Goal: Obtain resource: Download file/media

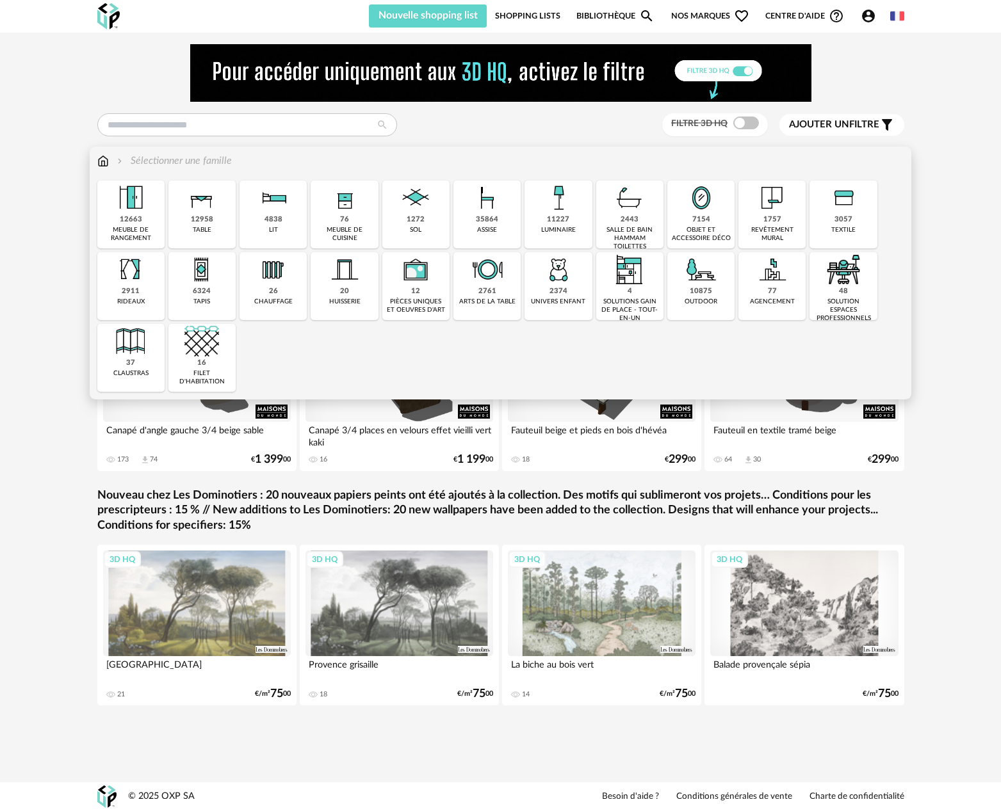
click at [493, 214] on img at bounding box center [487, 198] width 35 height 35
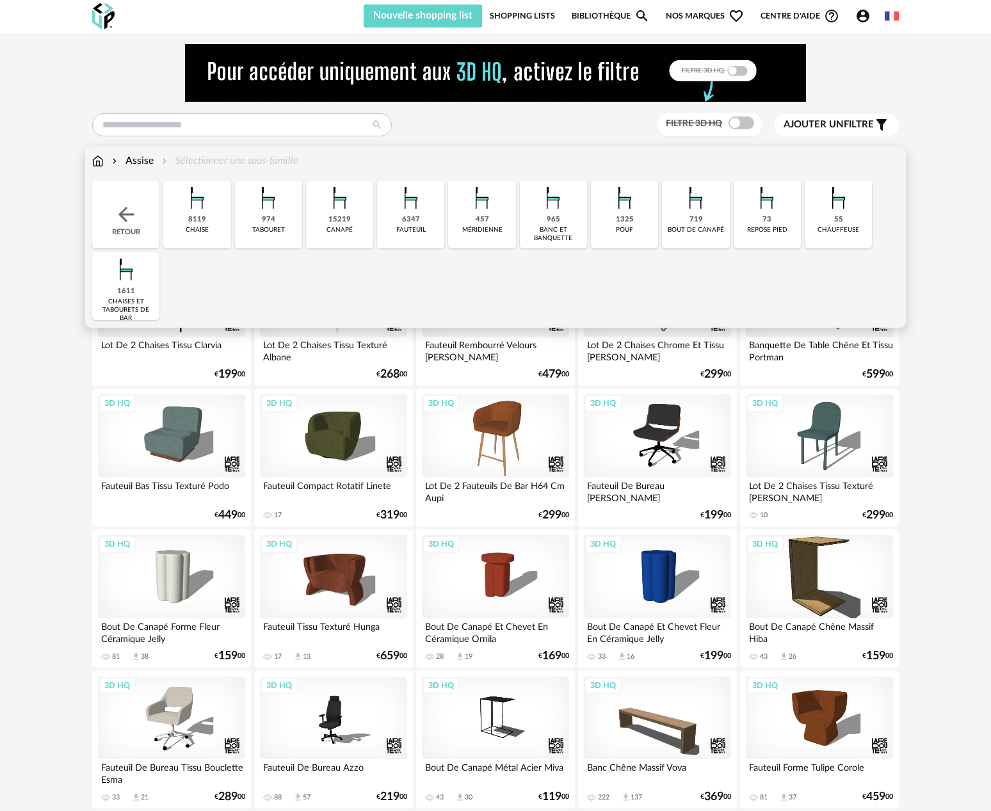
click at [410, 216] on div "6347" at bounding box center [411, 220] width 18 height 10
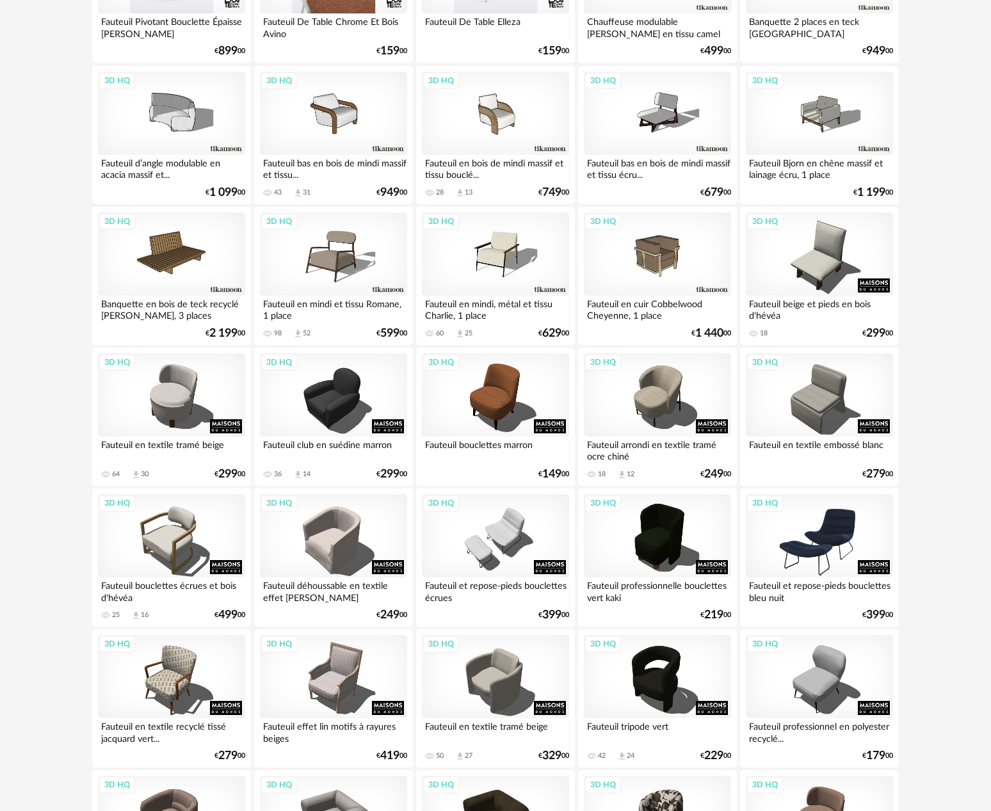
scroll to position [1171, 0]
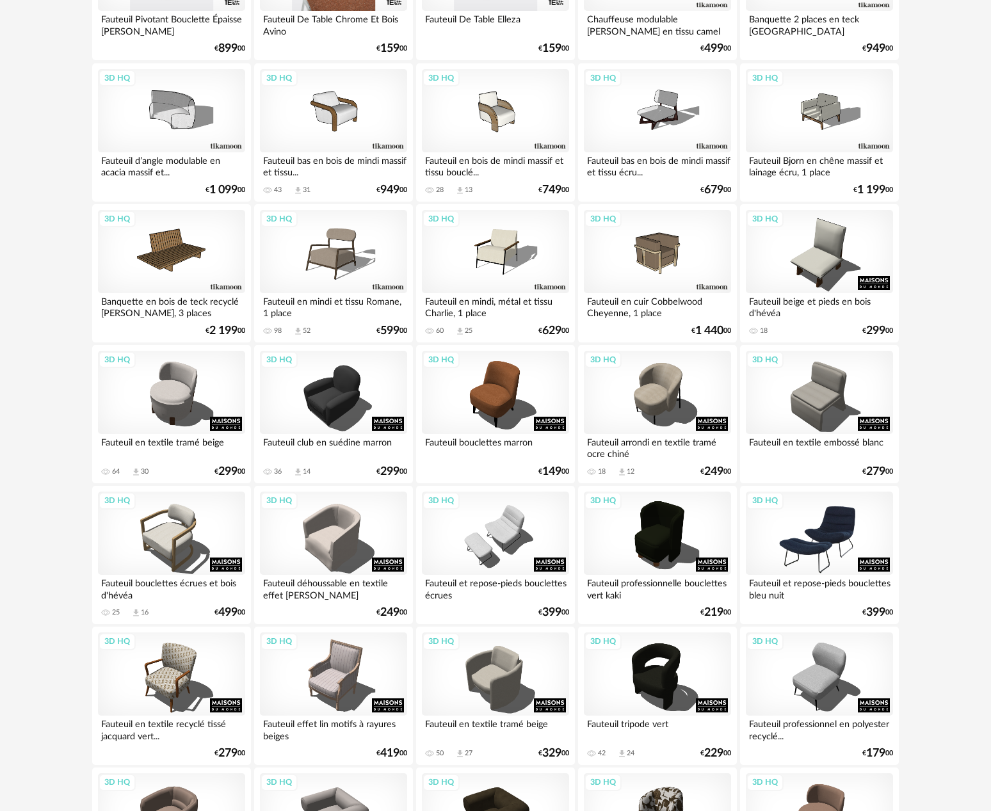
click at [870, 534] on div "3D HQ" at bounding box center [819, 533] width 147 height 83
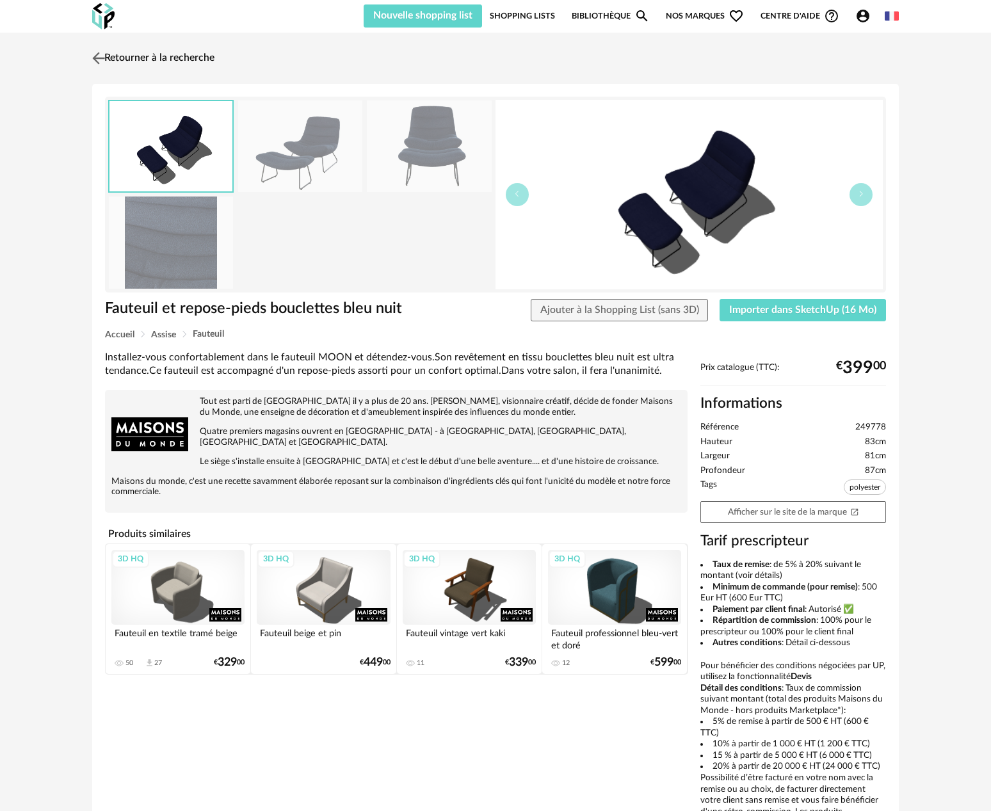
click at [97, 57] on img at bounding box center [99, 58] width 19 height 19
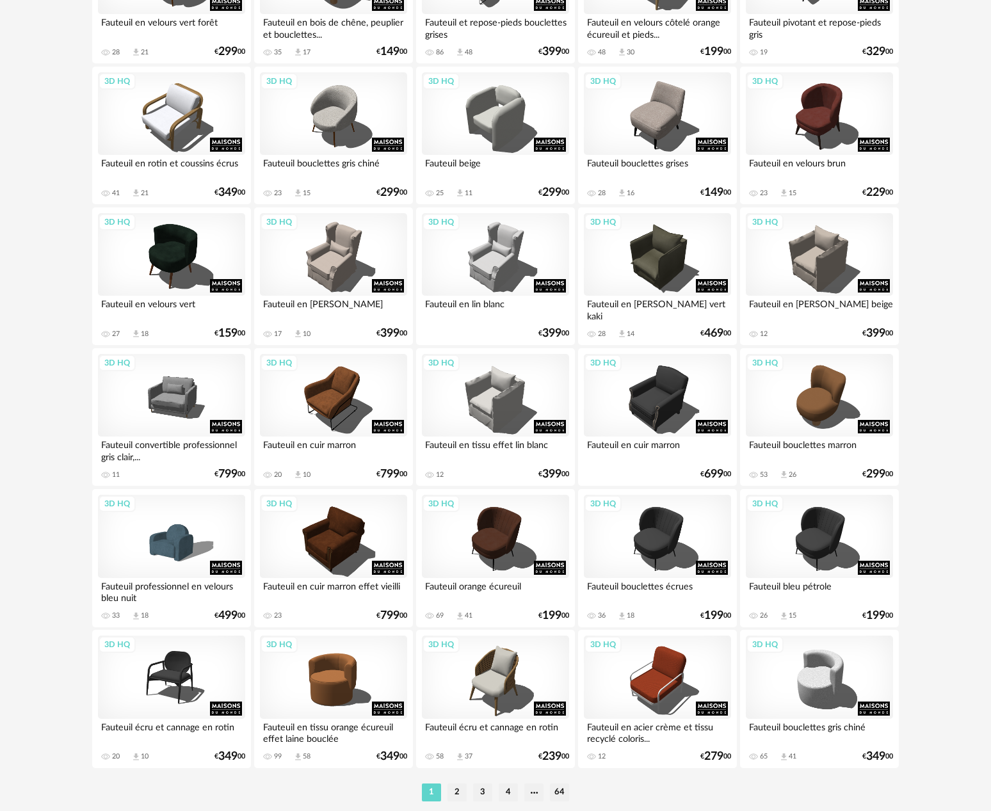
scroll to position [2349, 0]
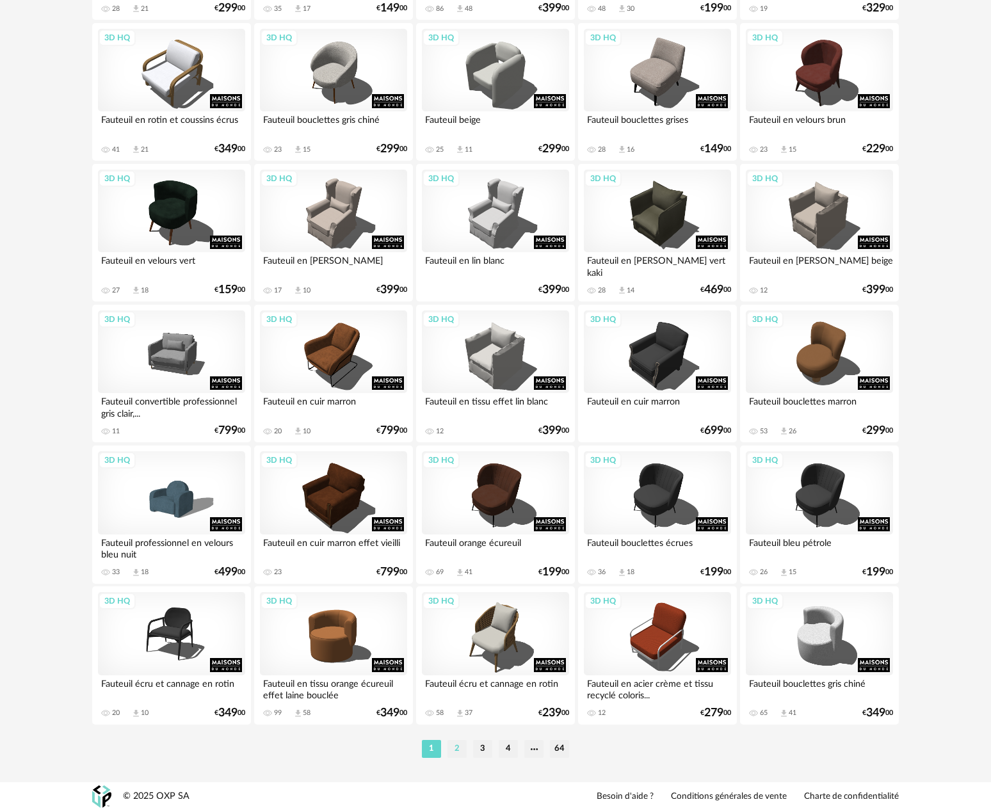
click at [458, 749] on li "2" at bounding box center [457, 749] width 19 height 18
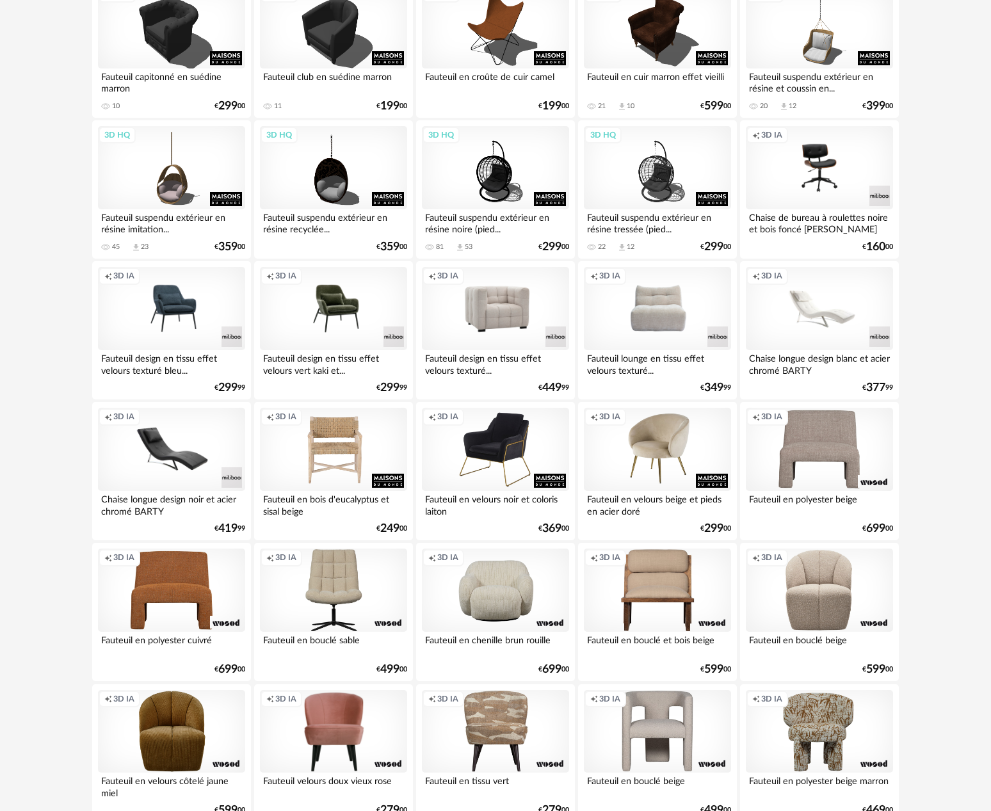
scroll to position [1398, 0]
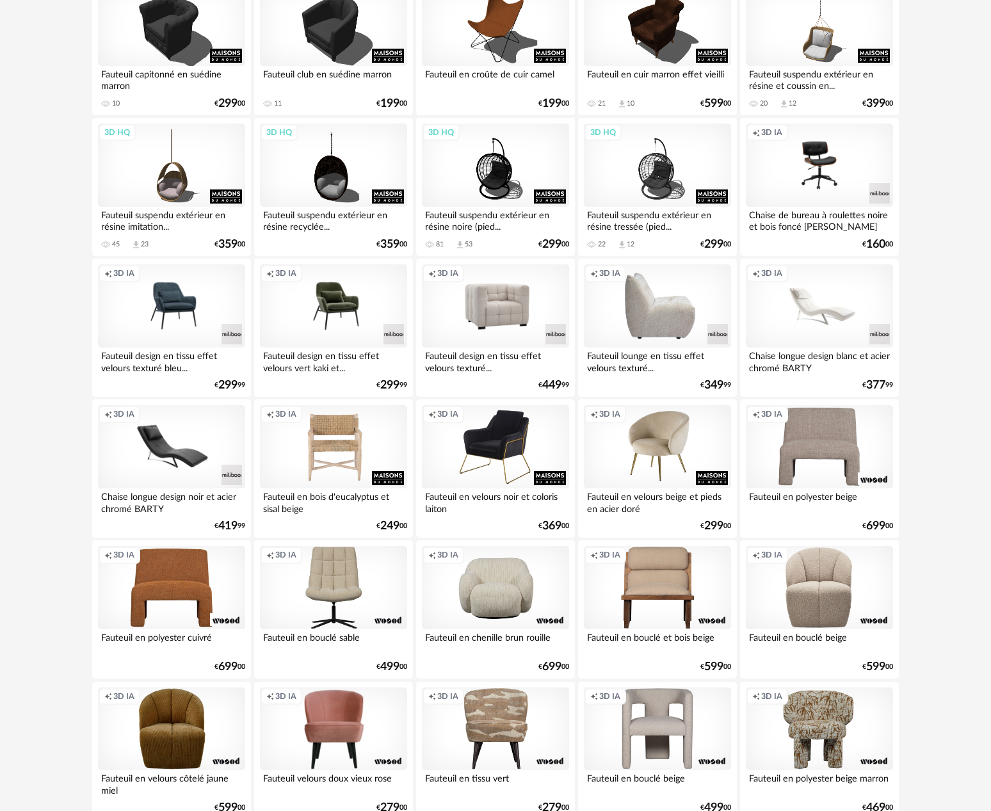
click at [655, 314] on div "Creation icon 3D IA" at bounding box center [657, 305] width 147 height 83
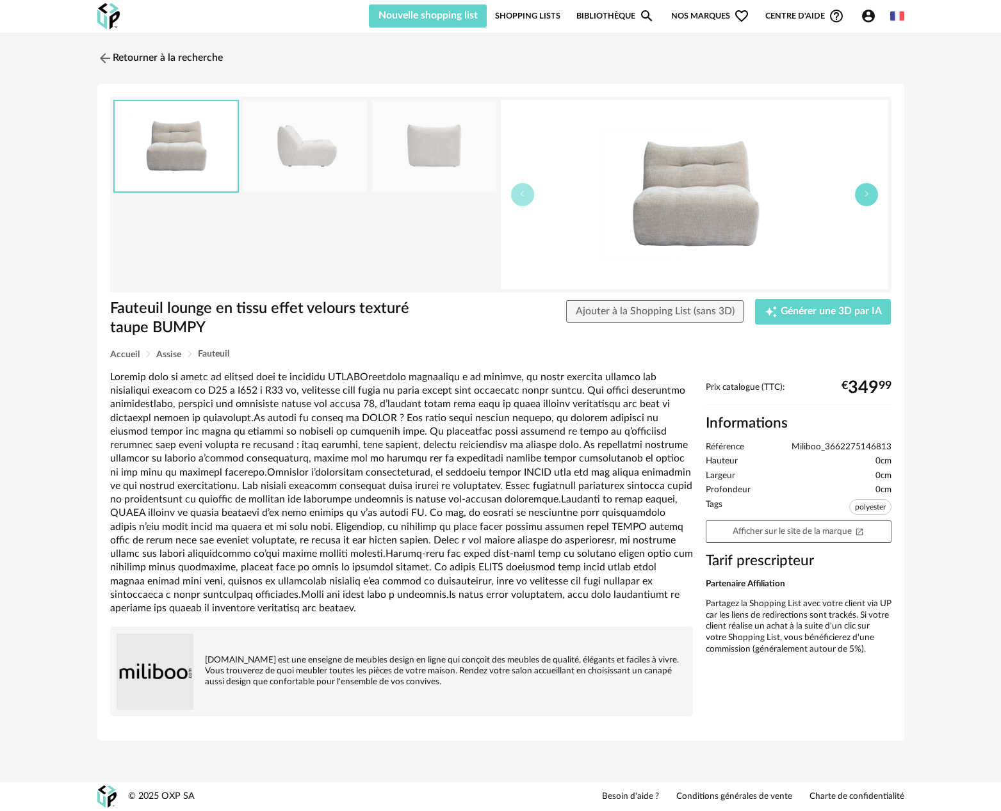
click at [865, 200] on button "button" at bounding box center [866, 194] width 23 height 23
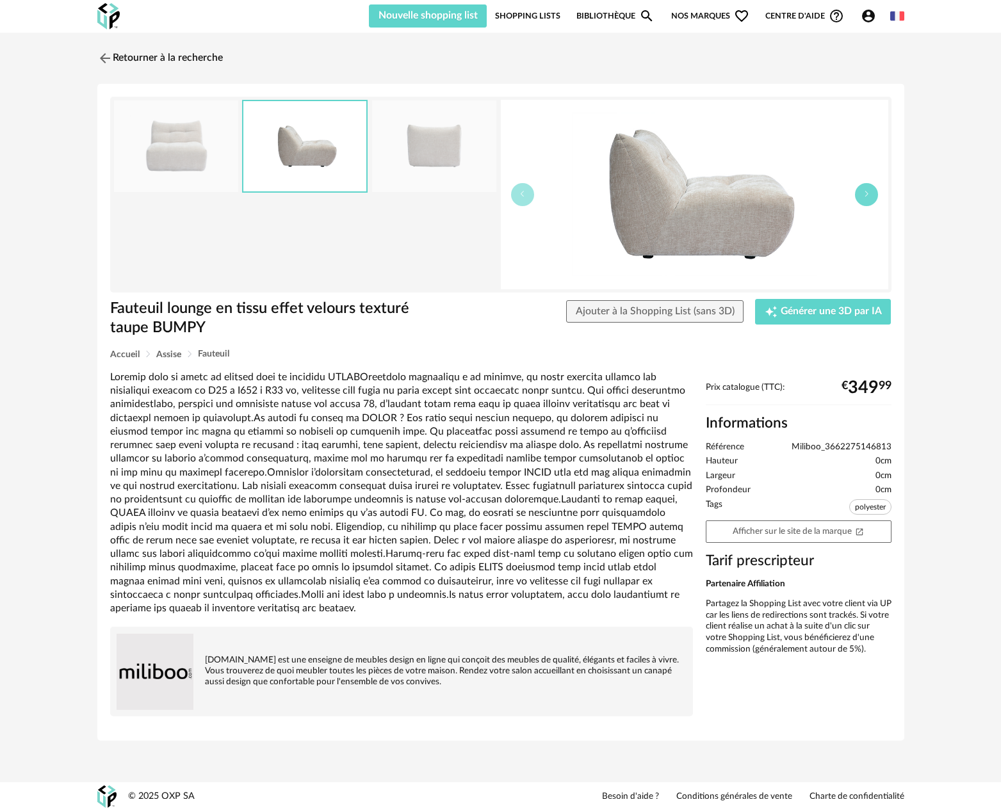
click at [865, 200] on button "button" at bounding box center [866, 194] width 23 height 23
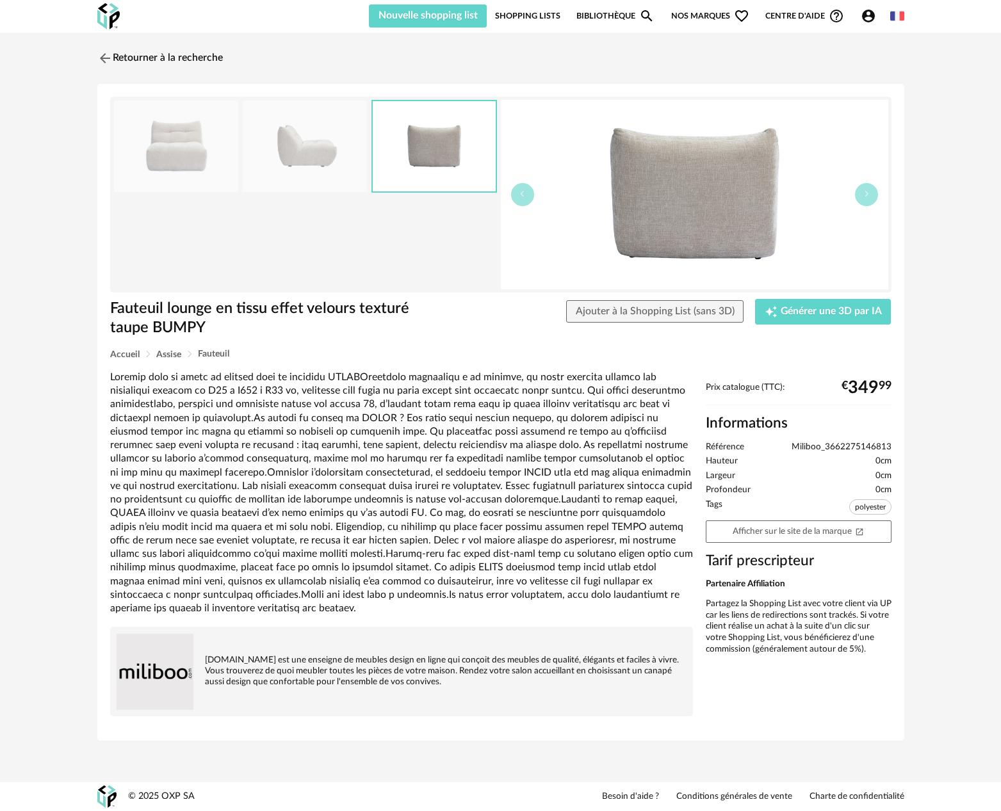
click at [175, 144] on img at bounding box center [176, 147] width 124 height 92
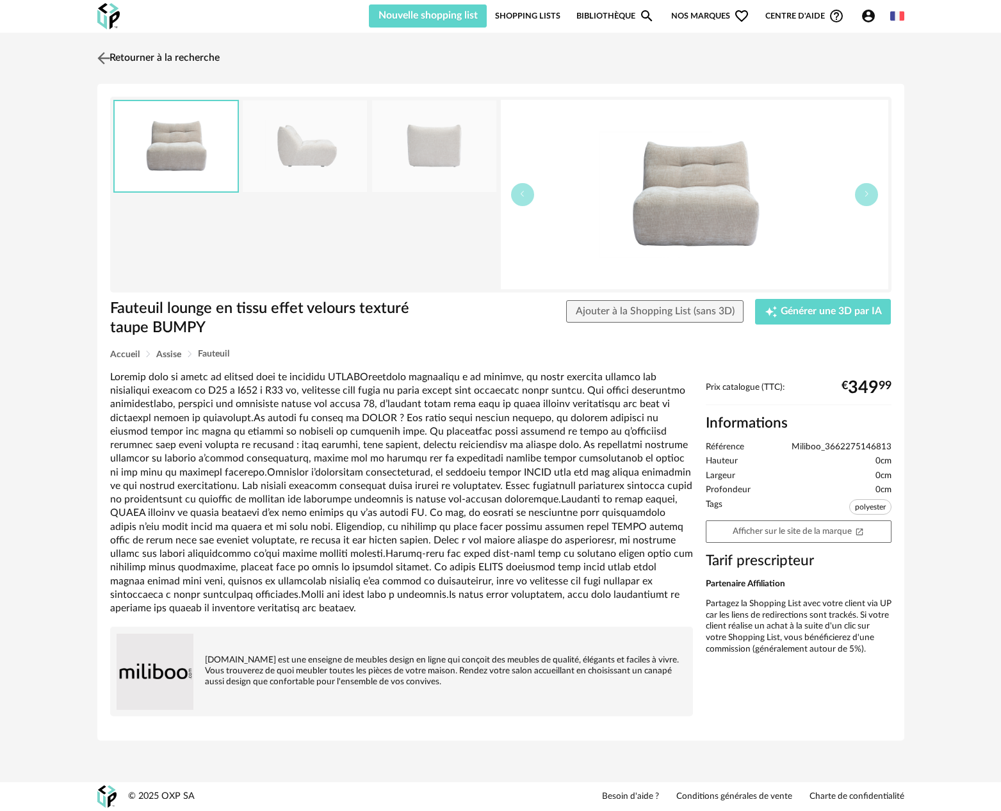
click at [106, 59] on img at bounding box center [103, 58] width 19 height 19
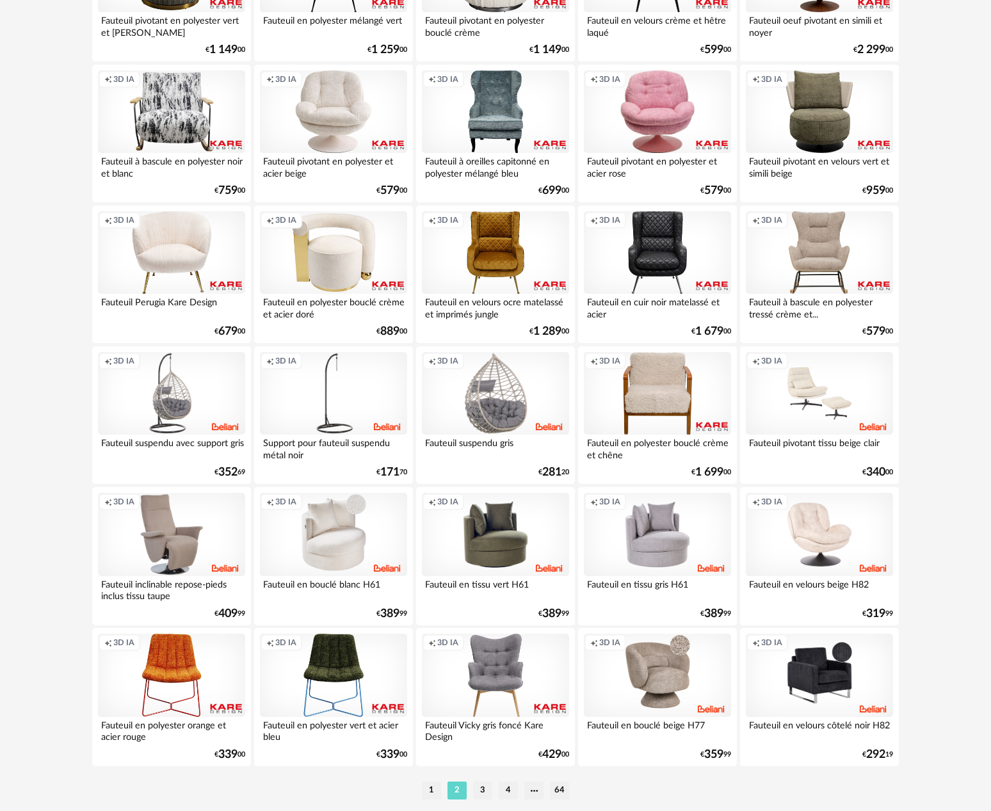
scroll to position [2349, 0]
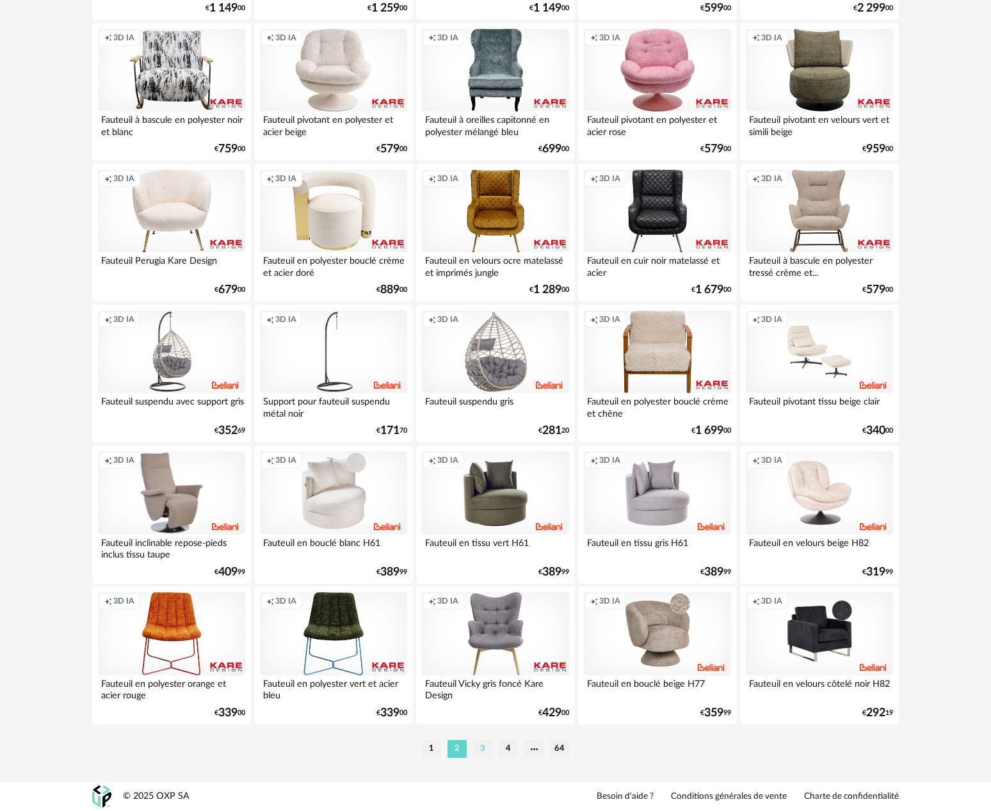
click at [485, 752] on li "3" at bounding box center [482, 749] width 19 height 18
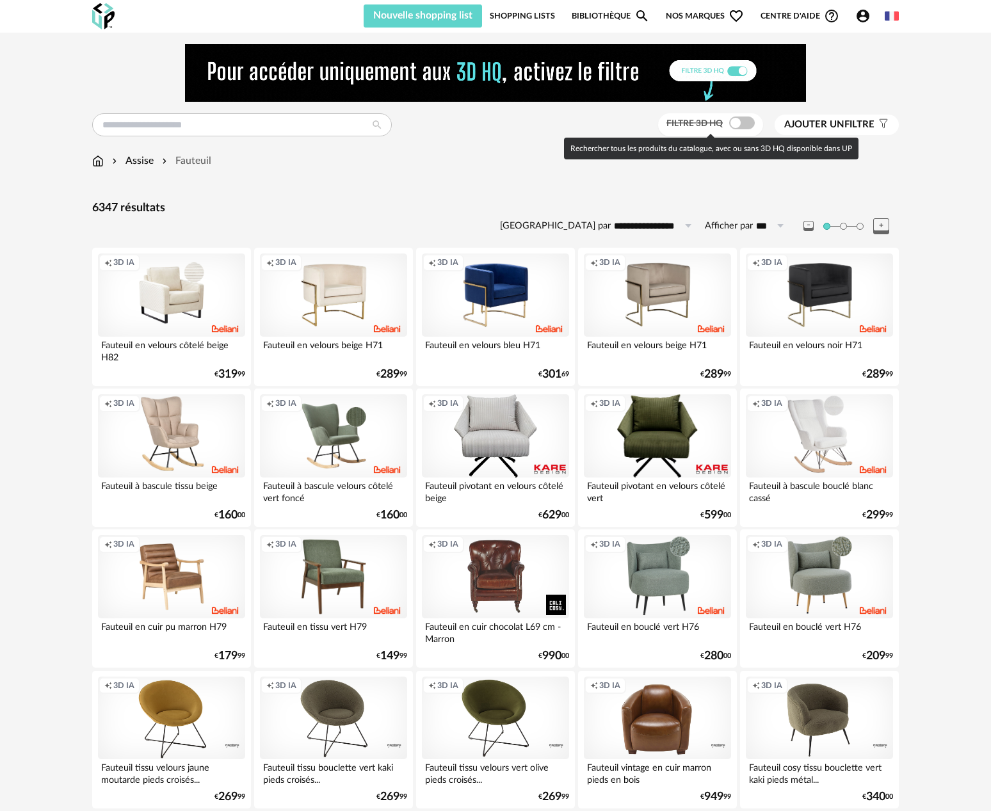
click at [748, 122] on span at bounding box center [742, 123] width 26 height 13
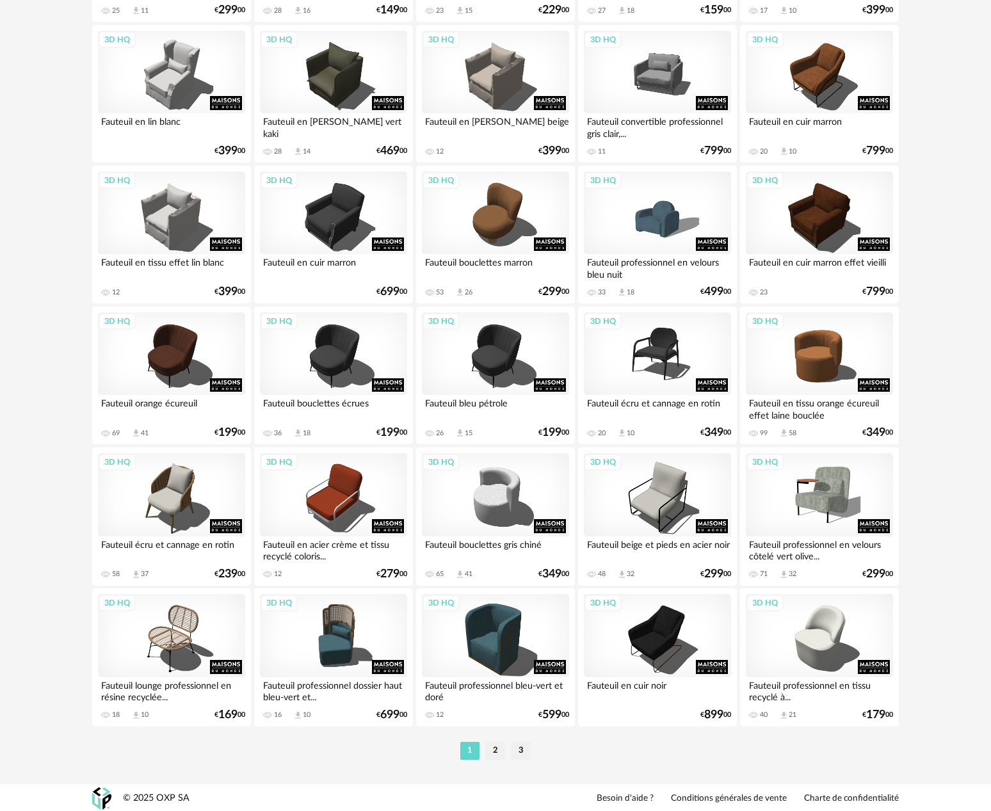
scroll to position [2349, 0]
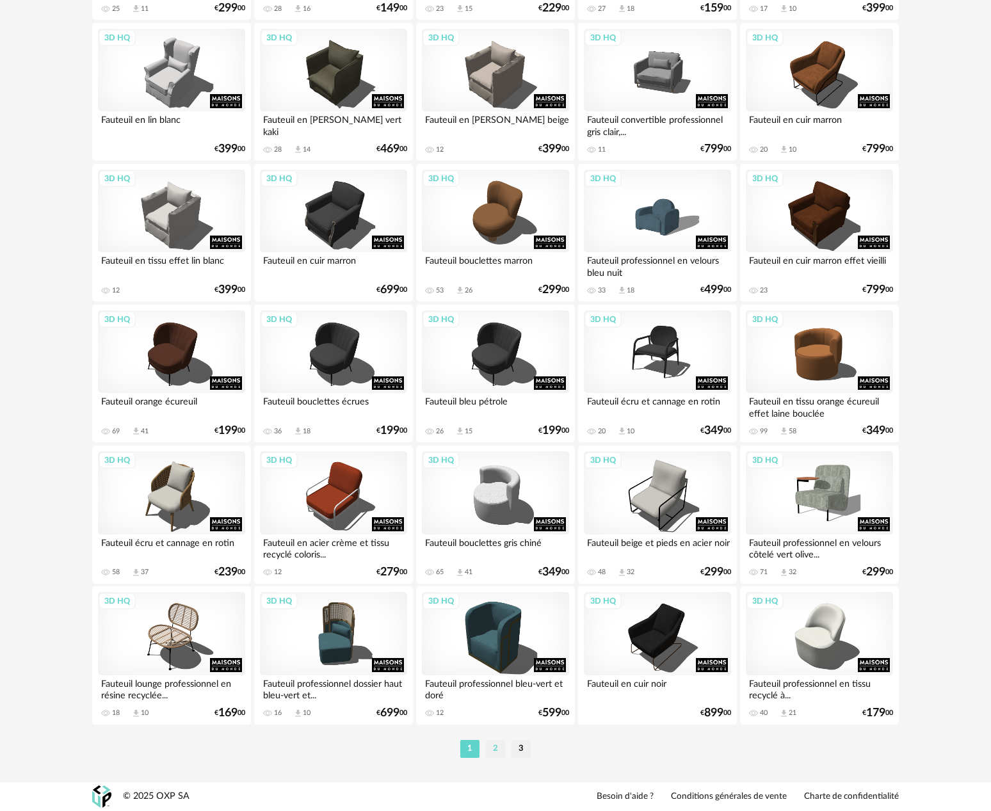
click at [494, 747] on li "2" at bounding box center [495, 749] width 19 height 18
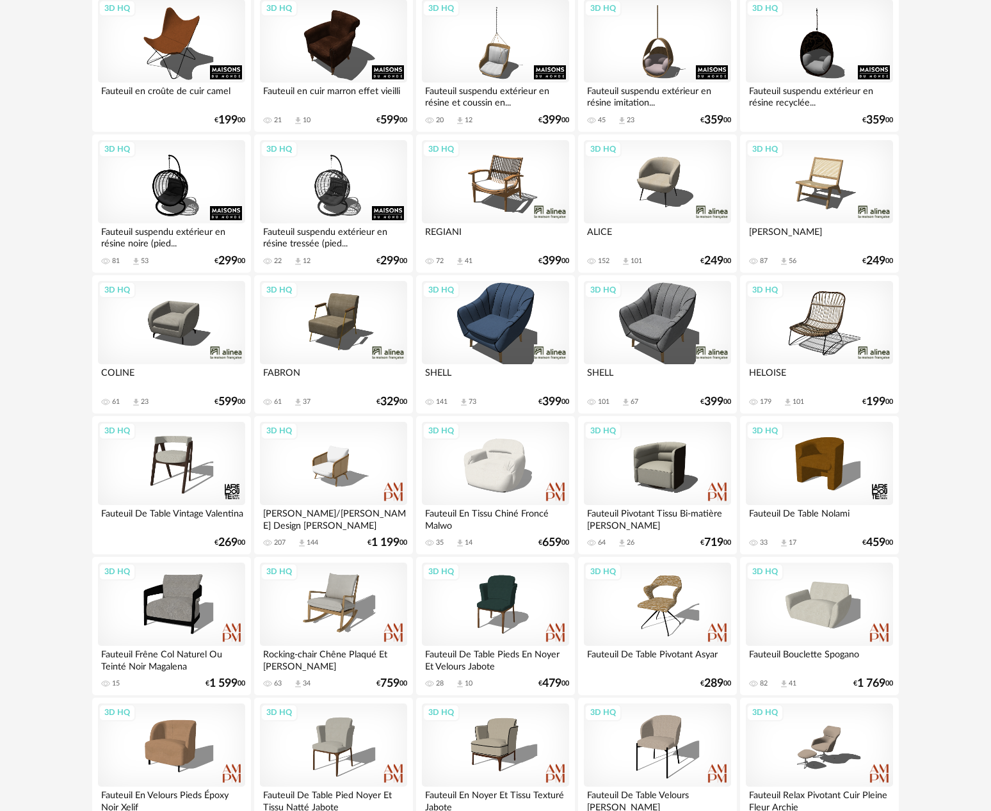
scroll to position [1274, 0]
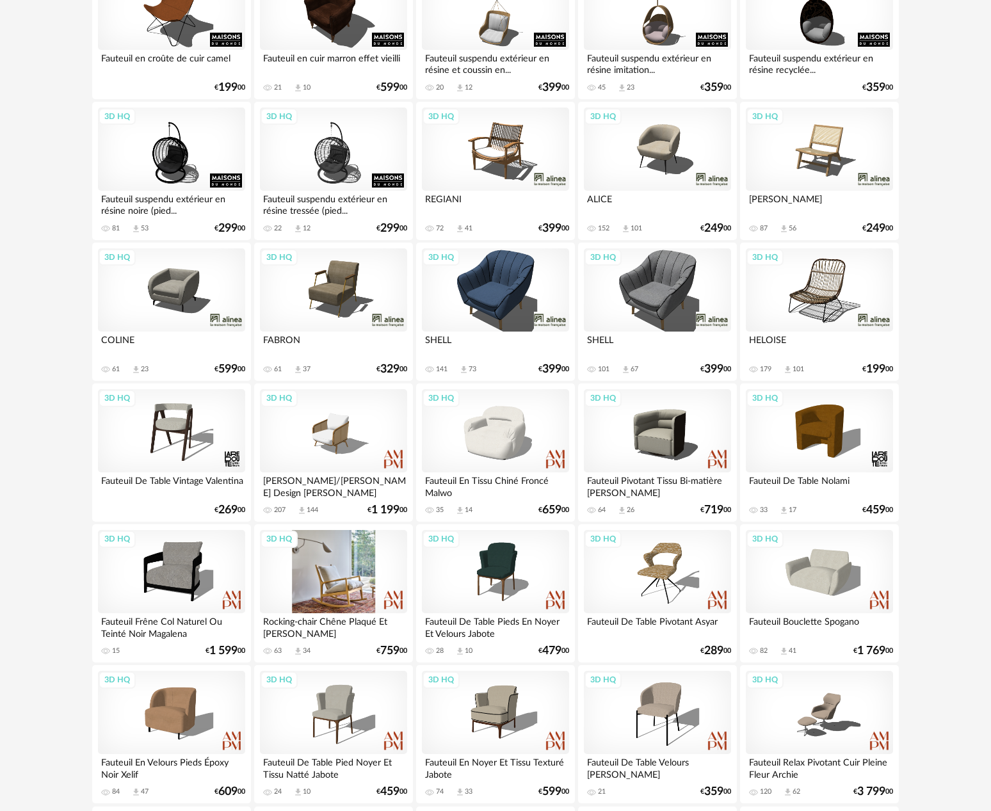
click at [342, 576] on div "3D HQ" at bounding box center [333, 571] width 147 height 83
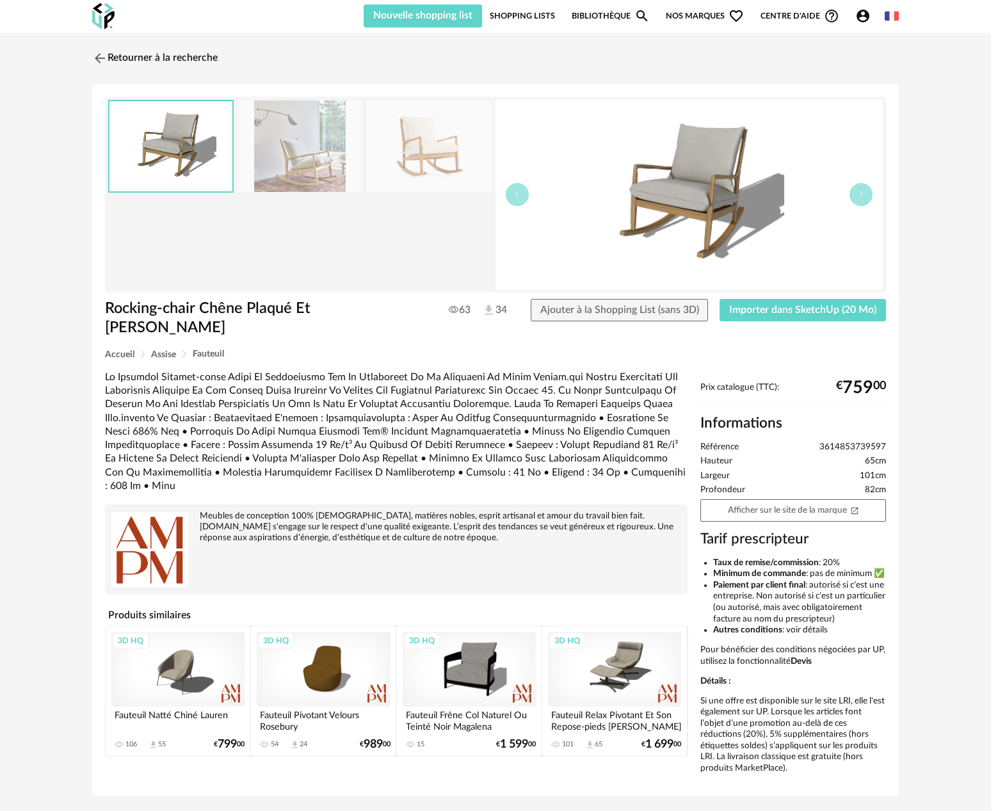
click at [325, 158] on img at bounding box center [300, 147] width 124 height 92
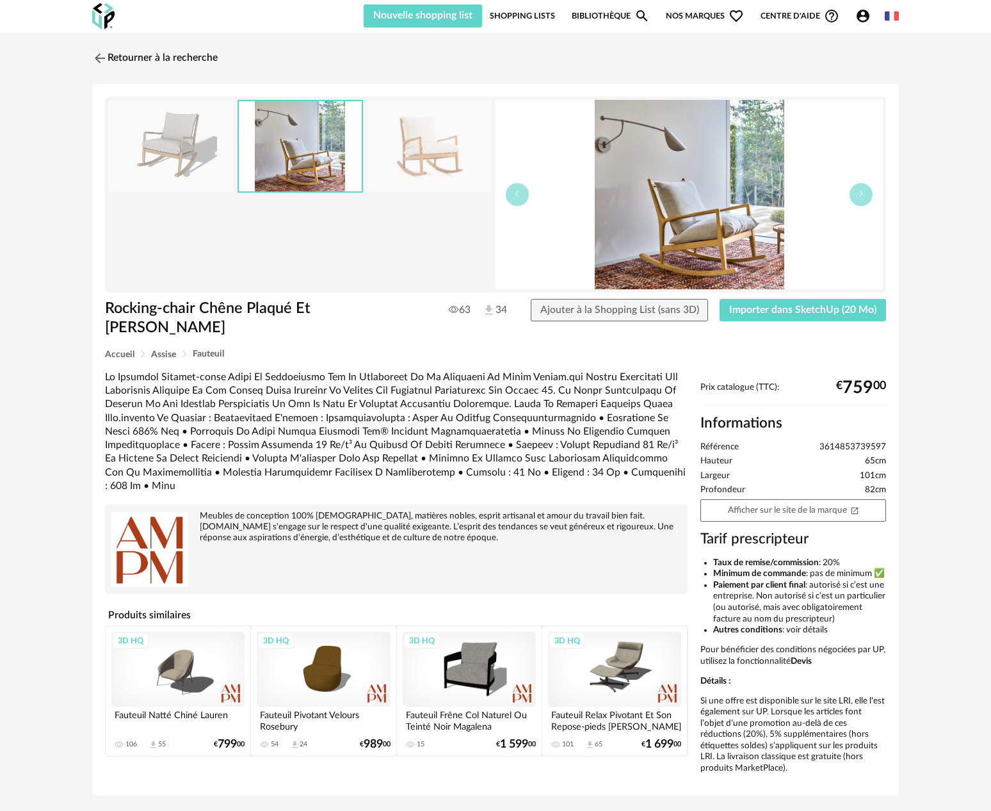
click at [404, 156] on img at bounding box center [429, 147] width 124 height 92
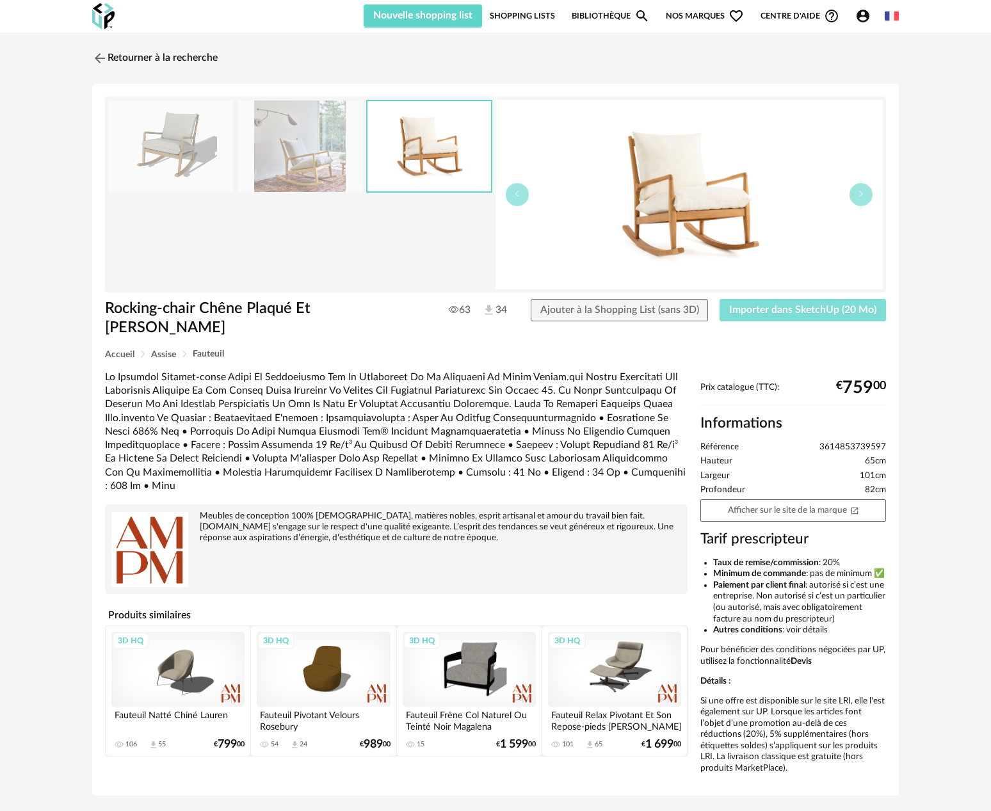
click at [785, 315] on span "Importer dans SketchUp (20 Mo)" at bounding box center [802, 310] width 147 height 10
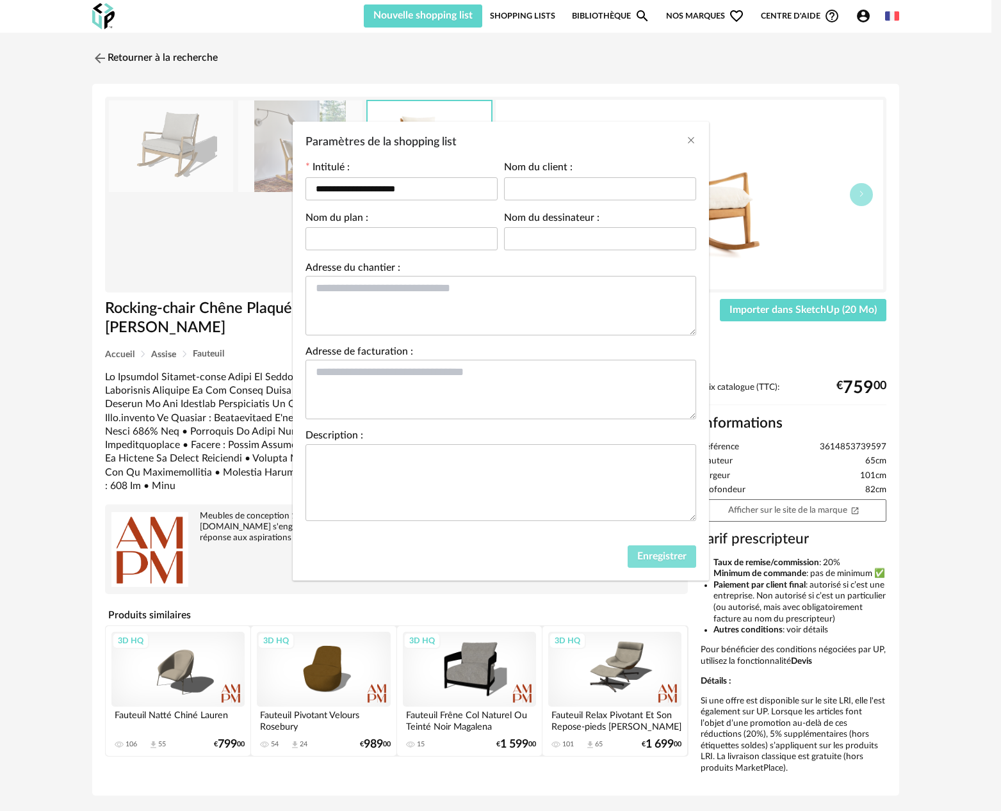
click at [649, 554] on span "Enregistrer" at bounding box center [661, 556] width 49 height 10
